Goal: Navigation & Orientation: Find specific page/section

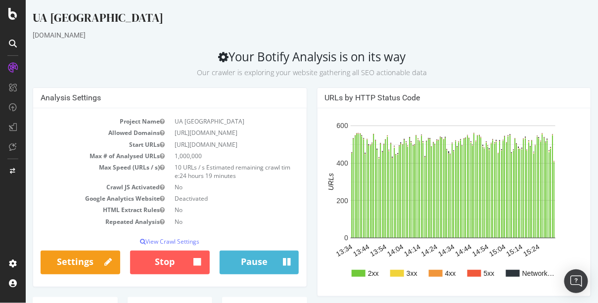
scroll to position [1, 0]
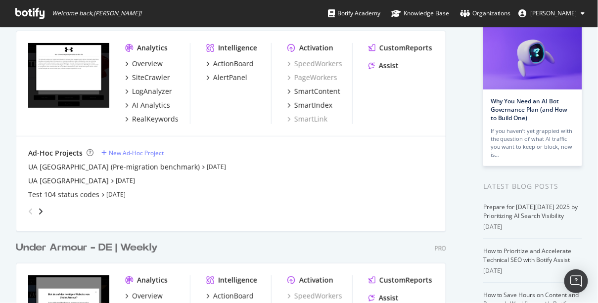
scroll to position [68, 0]
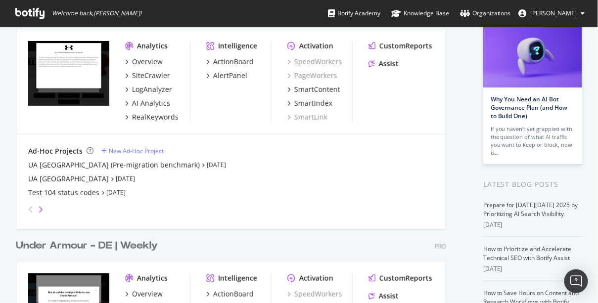
click at [40, 209] on icon "angle-right" at bounding box center [40, 210] width 5 height 8
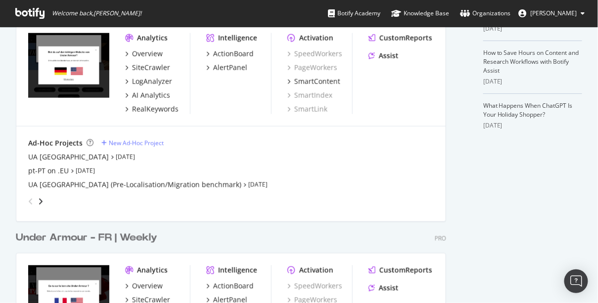
scroll to position [309, 0]
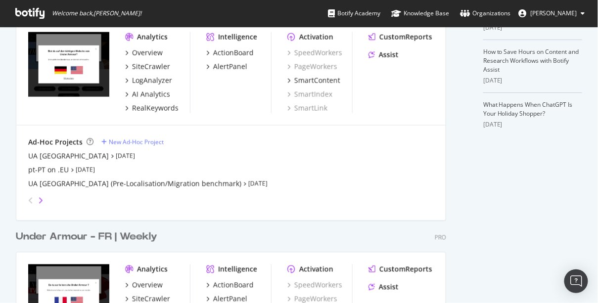
click at [42, 203] on icon "angle-right" at bounding box center [40, 201] width 5 height 8
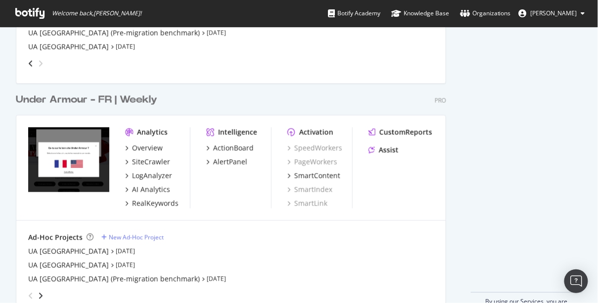
scroll to position [472, 0]
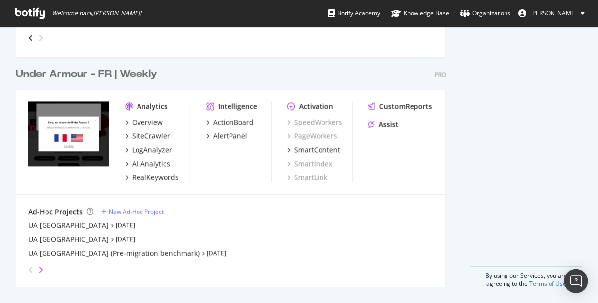
click at [40, 268] on icon "angle-right" at bounding box center [40, 271] width 5 height 8
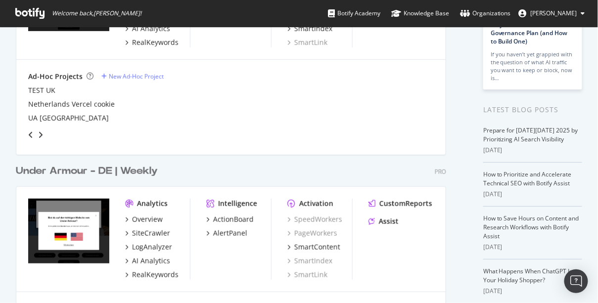
scroll to position [79, 0]
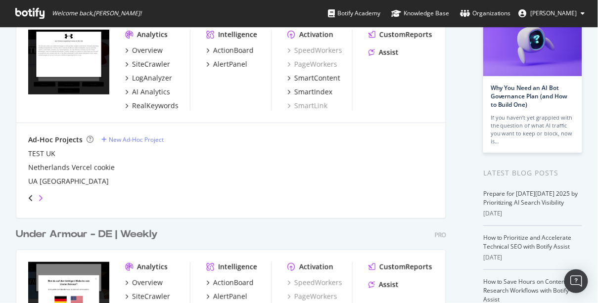
click at [41, 197] on icon "angle-right" at bounding box center [40, 198] width 5 height 8
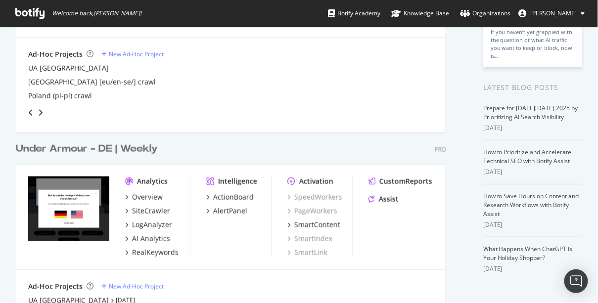
scroll to position [157, 0]
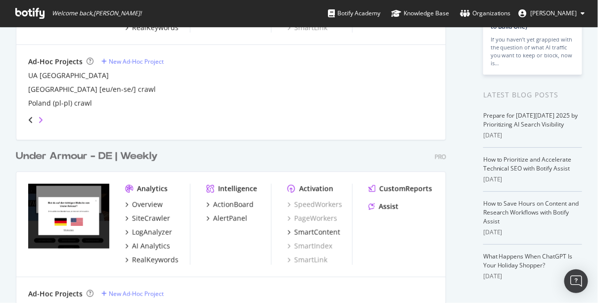
click at [40, 118] on icon "angle-right" at bounding box center [40, 120] width 5 height 8
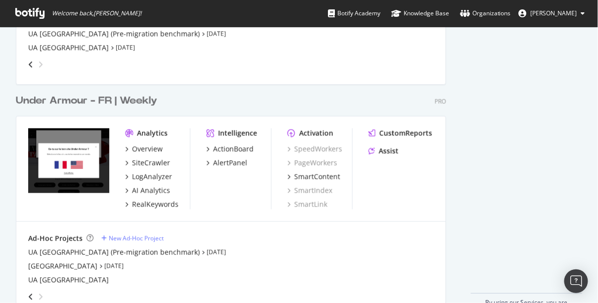
scroll to position [472, 0]
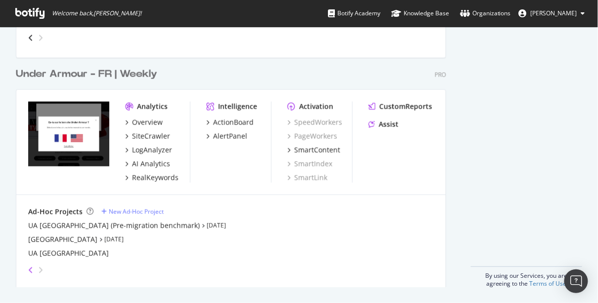
click at [31, 270] on icon "angle-left" at bounding box center [30, 271] width 5 height 8
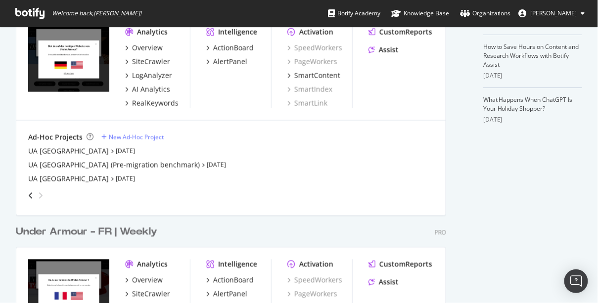
scroll to position [309, 0]
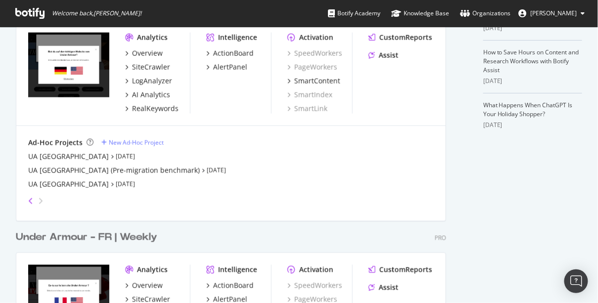
click at [31, 198] on icon "angle-left" at bounding box center [30, 201] width 5 height 8
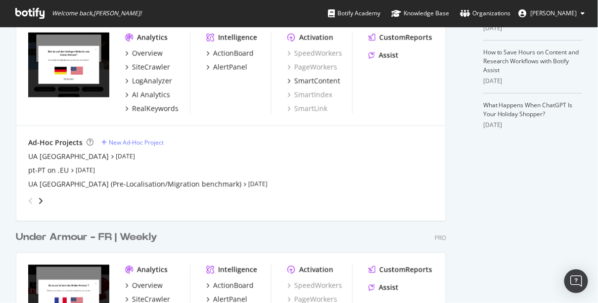
click at [31, 198] on icon "angle-left" at bounding box center [30, 201] width 5 height 8
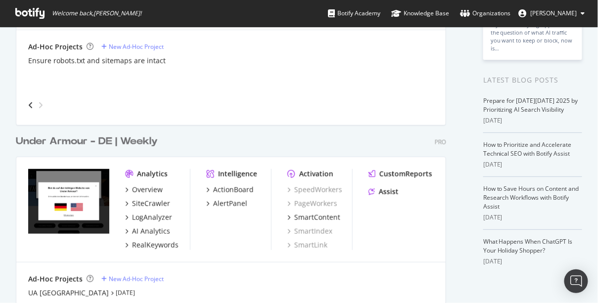
scroll to position [0, 0]
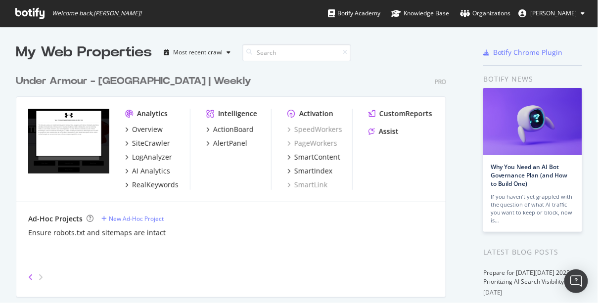
click at [29, 280] on icon "angle-left" at bounding box center [30, 277] width 5 height 8
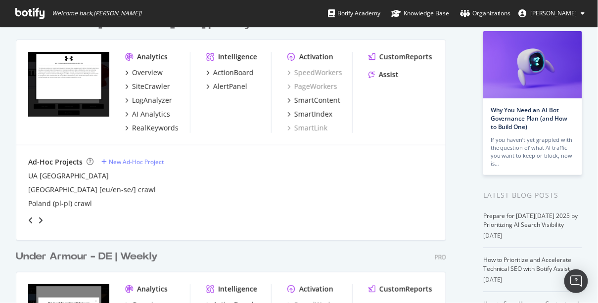
scroll to position [58, 0]
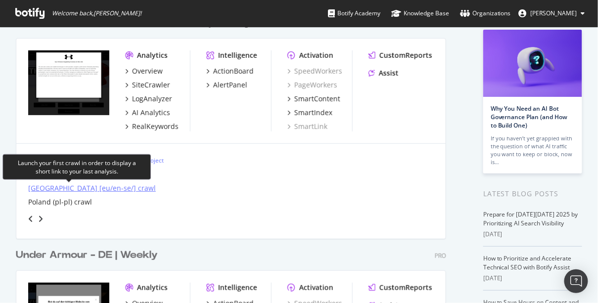
click at [41, 189] on div "[GEOGRAPHIC_DATA] [eu/en-se/] crawl" at bounding box center [92, 188] width 128 height 10
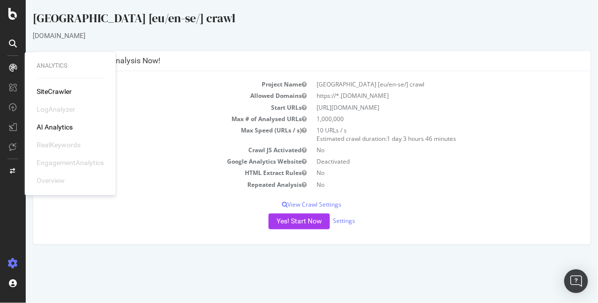
drag, startPoint x: 198, startPoint y: 91, endPoint x: 191, endPoint y: 89, distance: 7.8
click at [198, 91] on td "Allowed Domains" at bounding box center [175, 95] width 271 height 11
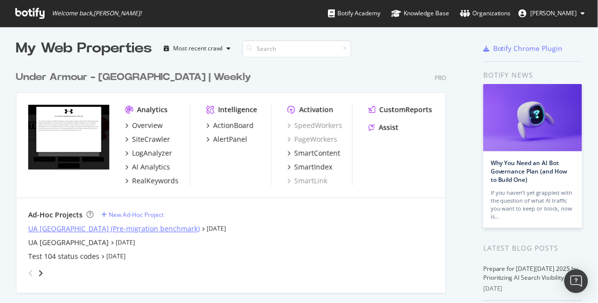
scroll to position [4, 0]
click at [105, 228] on div "UA [GEOGRAPHIC_DATA] (Pre-migration benchmark)" at bounding box center [114, 229] width 172 height 10
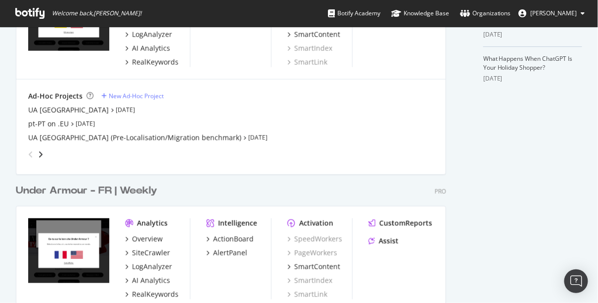
scroll to position [354, 0]
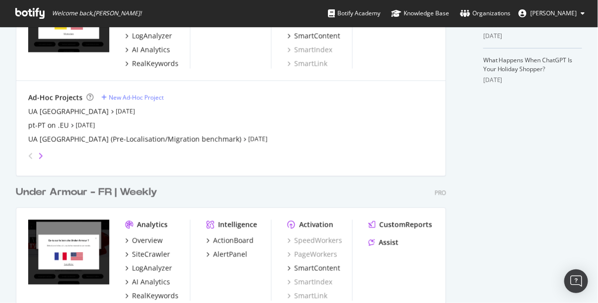
click at [40, 157] on icon "angle-right" at bounding box center [40, 156] width 5 height 8
click at [29, 156] on icon "angle-left" at bounding box center [30, 156] width 5 height 8
click at [87, 137] on div "UA [GEOGRAPHIC_DATA] (Pre-Localisation/Migration benchmark)" at bounding box center [134, 140] width 213 height 10
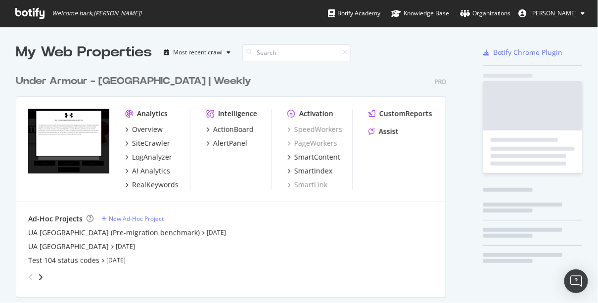
scroll to position [297, 586]
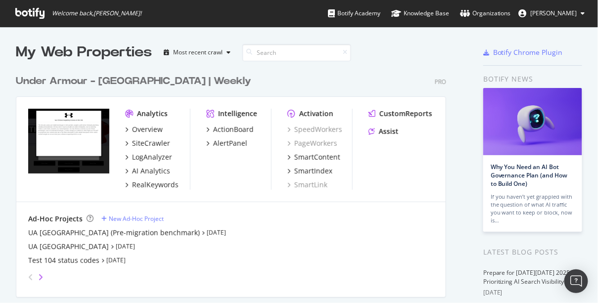
click at [40, 277] on icon "angle-right" at bounding box center [40, 277] width 5 height 8
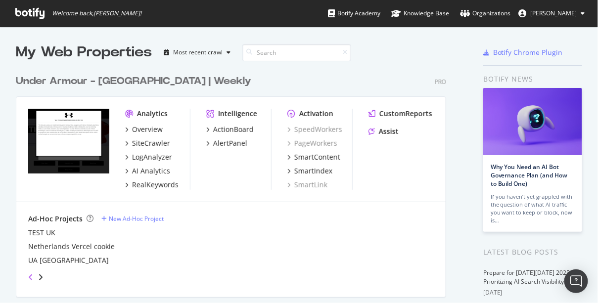
click at [30, 275] on icon "angle-left" at bounding box center [30, 277] width 5 height 8
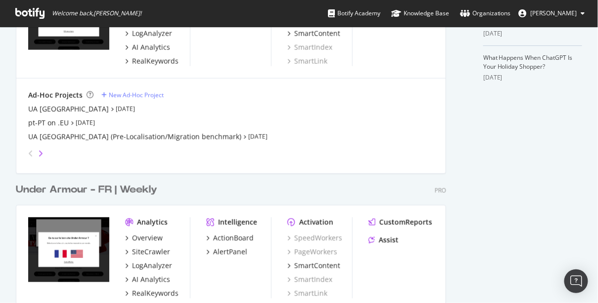
scroll to position [354, 0]
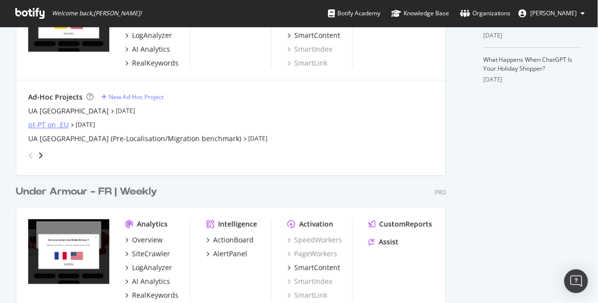
click at [63, 126] on div "pt-PT on .EU" at bounding box center [48, 125] width 41 height 10
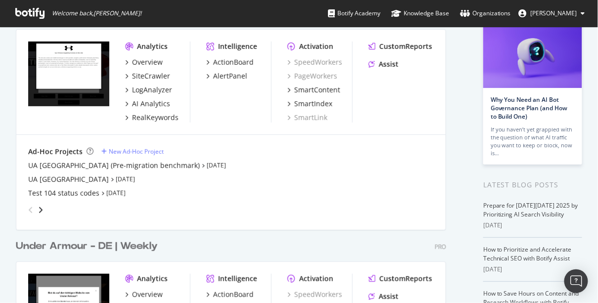
scroll to position [86, 0]
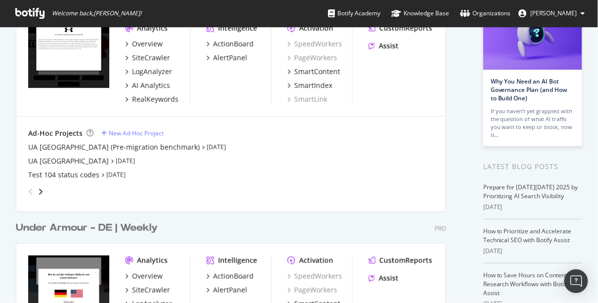
click at [37, 191] on div "angle-right" at bounding box center [40, 192] width 7 height 10
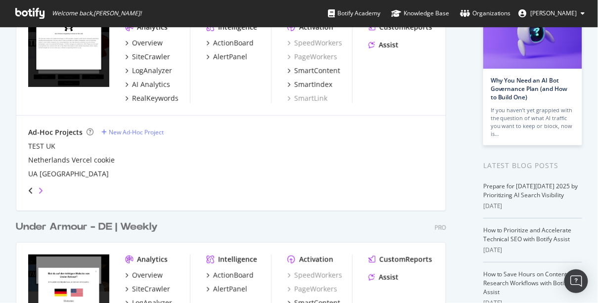
scroll to position [88, 0]
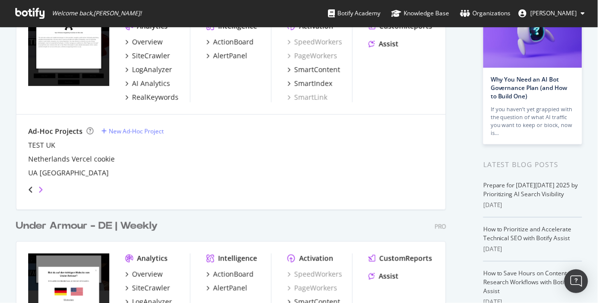
click at [42, 192] on icon "angle-right" at bounding box center [40, 190] width 5 height 8
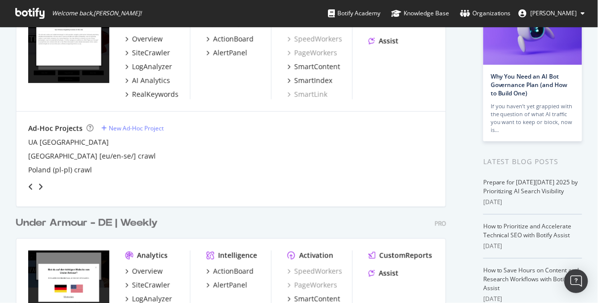
scroll to position [93, 0]
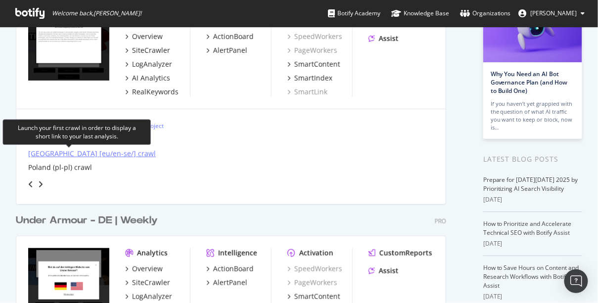
click at [86, 154] on div "[GEOGRAPHIC_DATA] [eu/en-se/] crawl" at bounding box center [92, 154] width 128 height 10
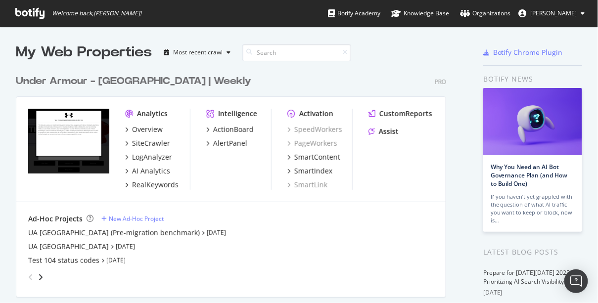
scroll to position [297, 586]
click at [136, 233] on div "UA [GEOGRAPHIC_DATA] (Pre-migration benchmark)" at bounding box center [114, 233] width 172 height 10
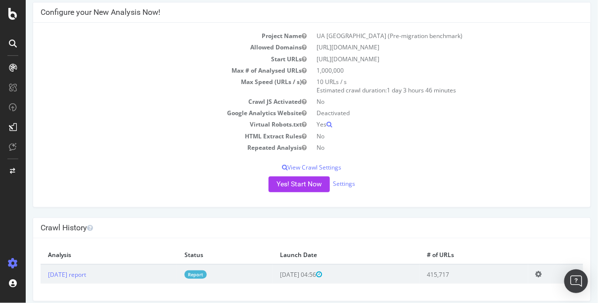
scroll to position [56, 0]
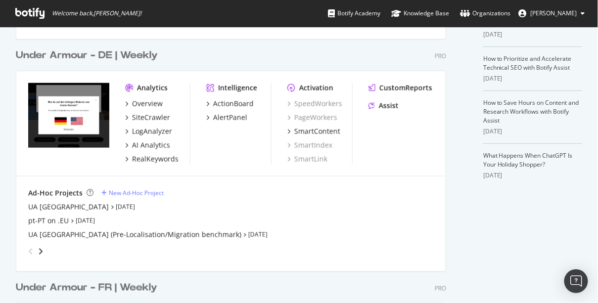
scroll to position [261, 0]
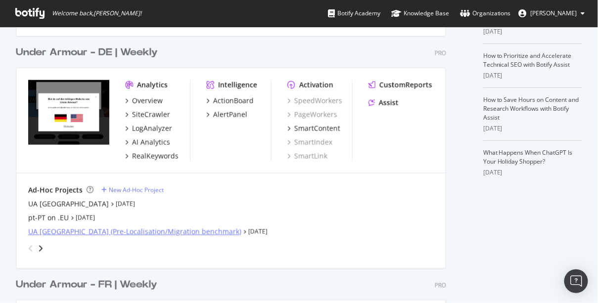
click at [136, 231] on div "UA [GEOGRAPHIC_DATA] (Pre-Localisation/Migration benchmark)" at bounding box center [134, 232] width 213 height 10
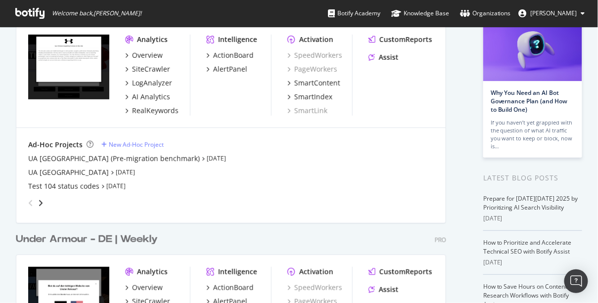
scroll to position [75, 0]
